Goal: Information Seeking & Learning: Learn about a topic

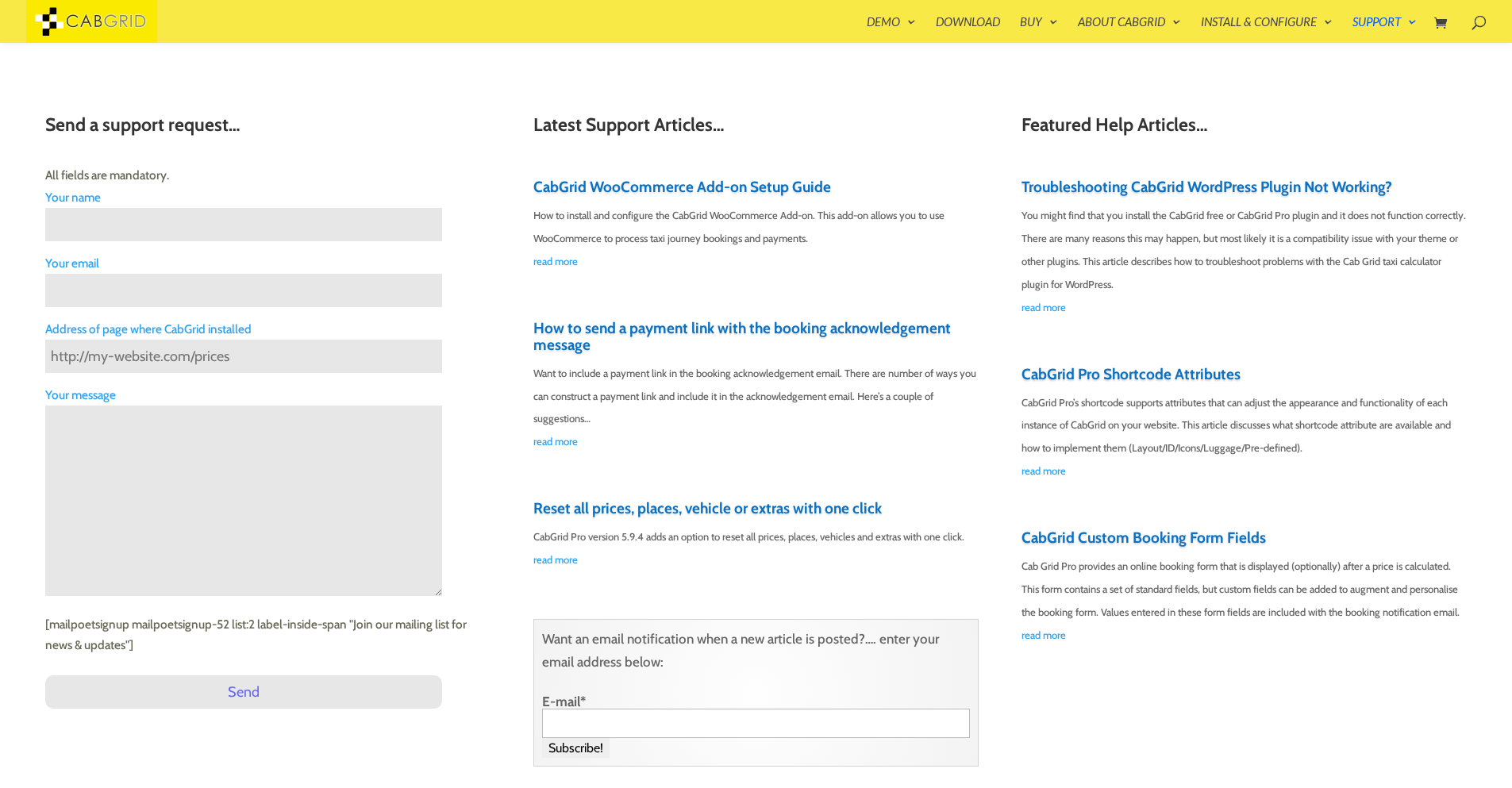
scroll to position [12596, 0]
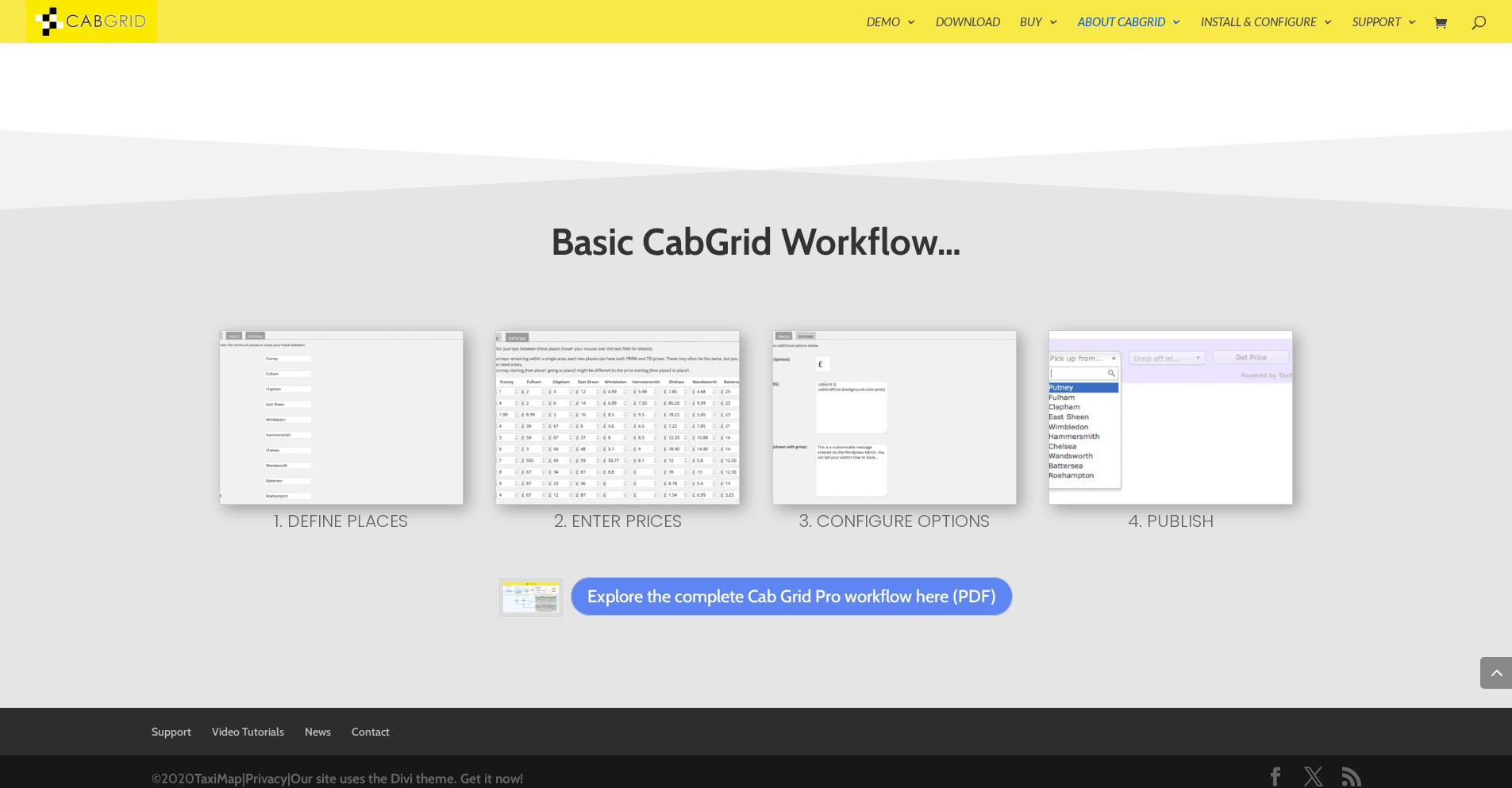
scroll to position [762, 0]
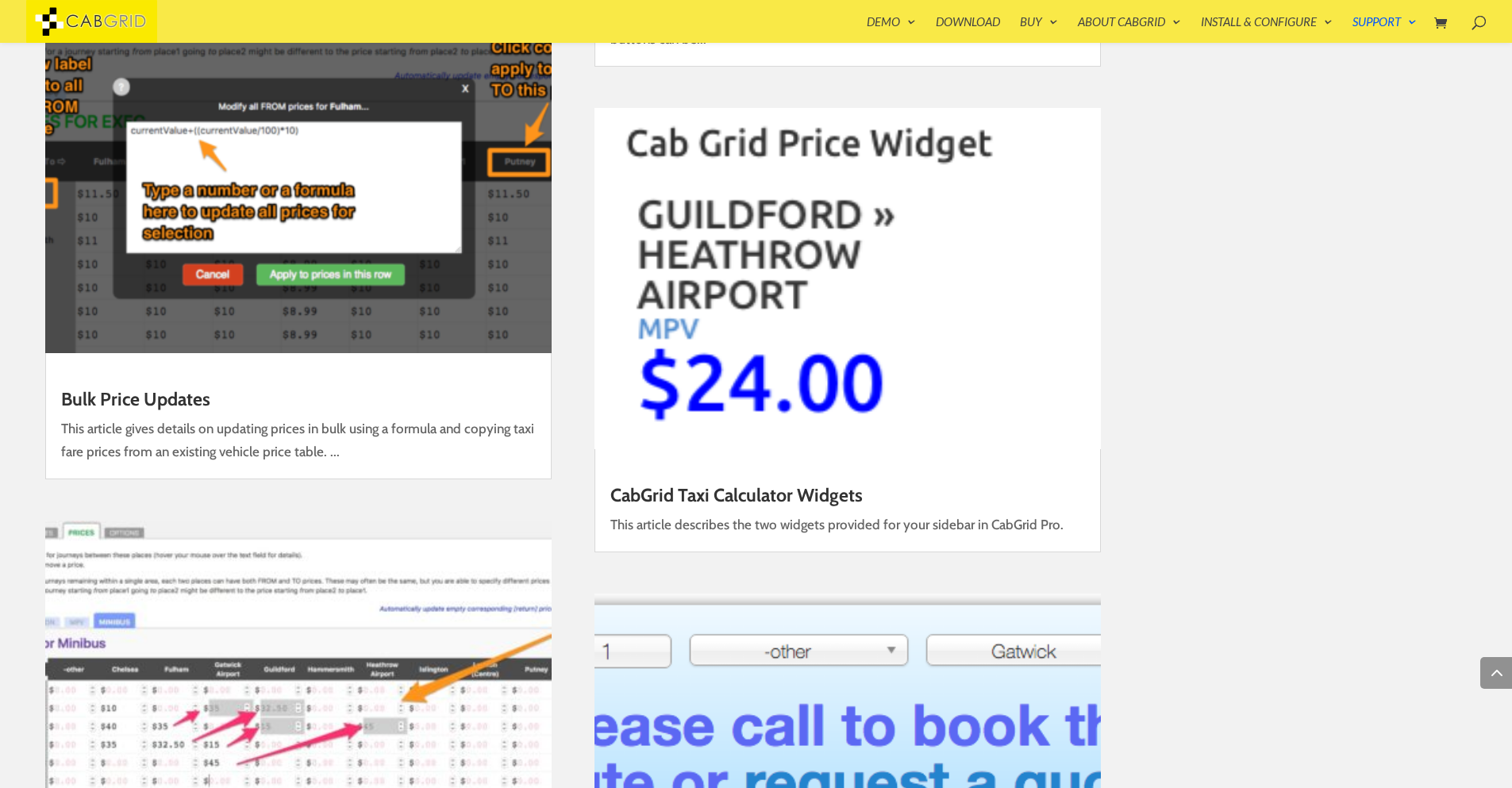
scroll to position [24313, 0]
